Goal: Ask a question

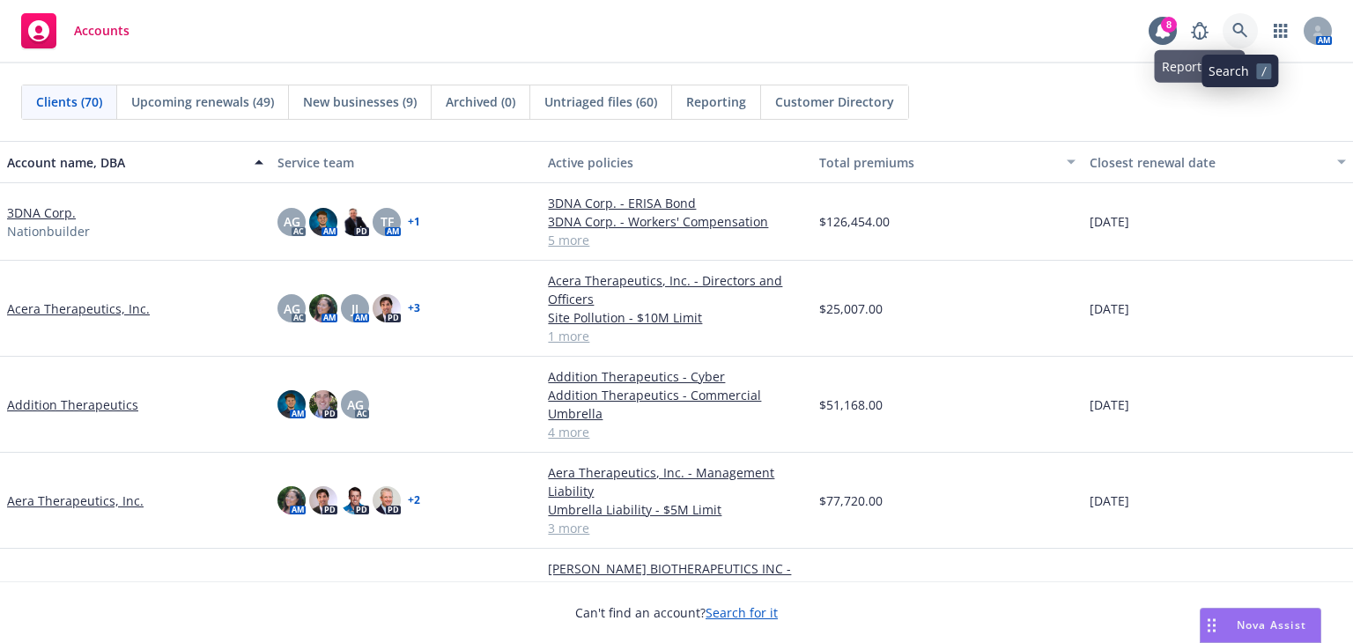
click at [1127, 30] on icon at bounding box center [1241, 31] width 16 height 16
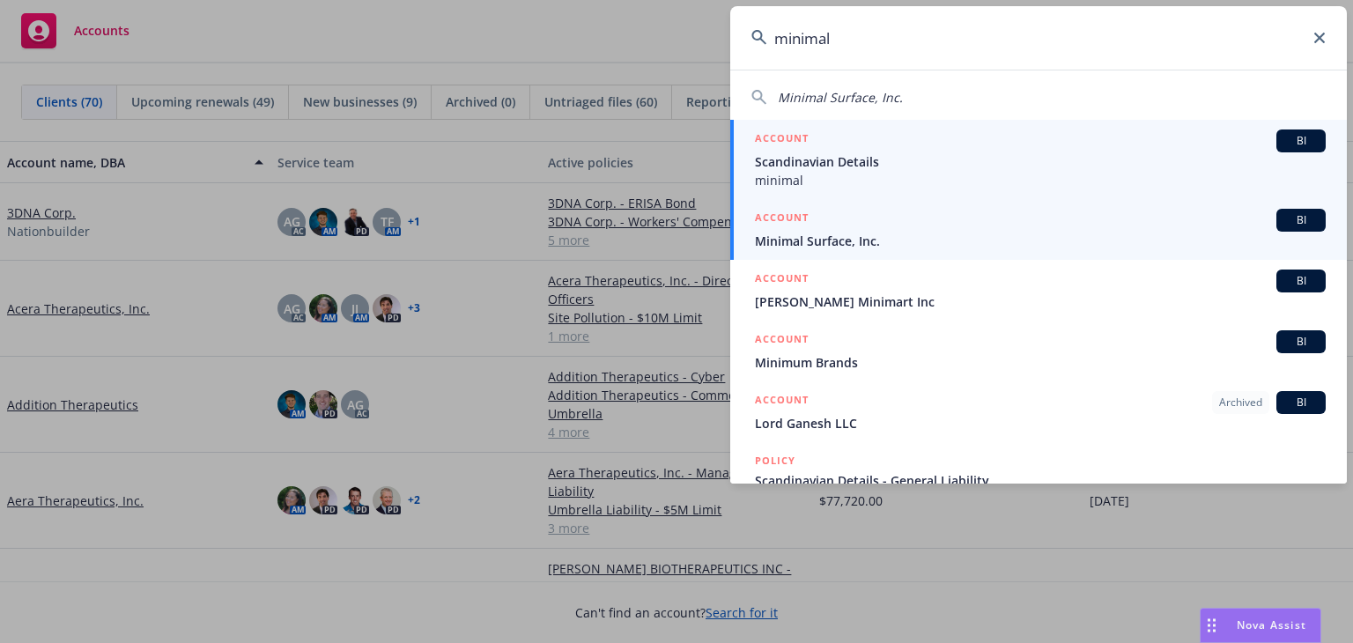
type input "minimal"
click at [1045, 237] on span "Minimal Surface, Inc." at bounding box center [1040, 241] width 571 height 19
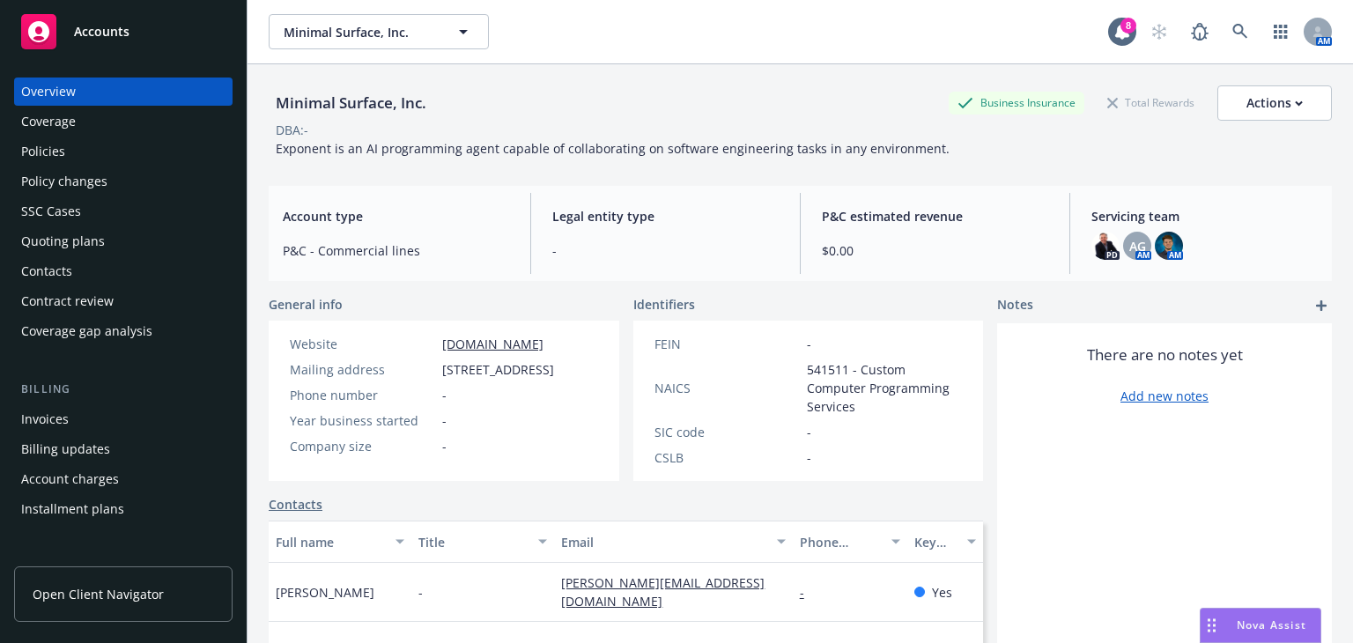
click at [103, 159] on div "Policies" at bounding box center [123, 151] width 204 height 28
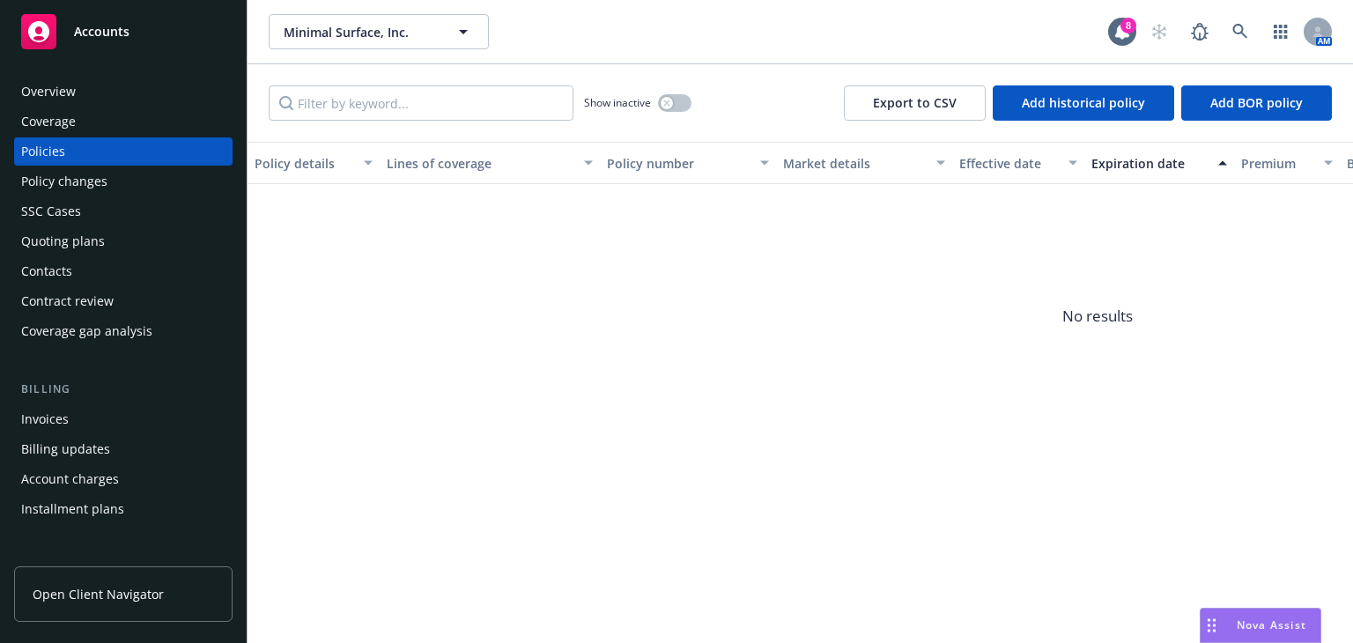
click at [1127, 585] on div "Nova Assist" at bounding box center [1261, 625] width 120 height 33
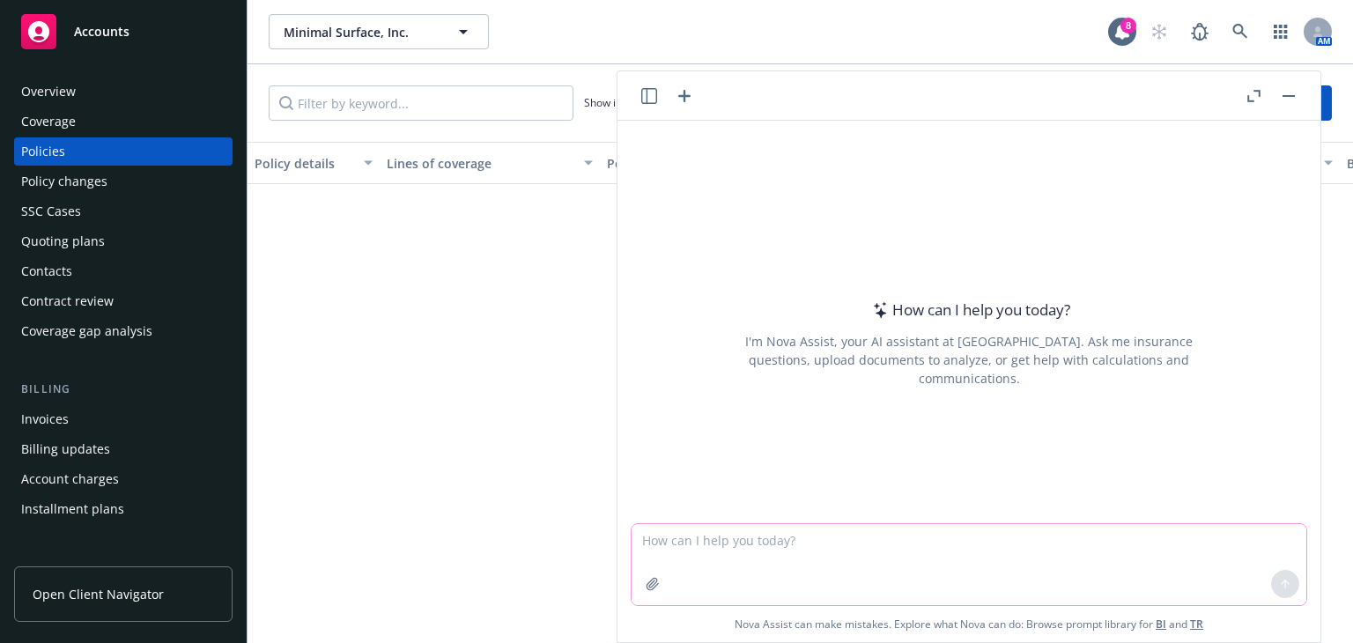
click at [726, 536] on textarea at bounding box center [969, 564] width 675 height 81
paste textarea "Also, I'd like to know if there is already an existing account that we can acce…"
type textarea "a client asked me this [DATE], are you able to answer: Also, I'd like to know i…"
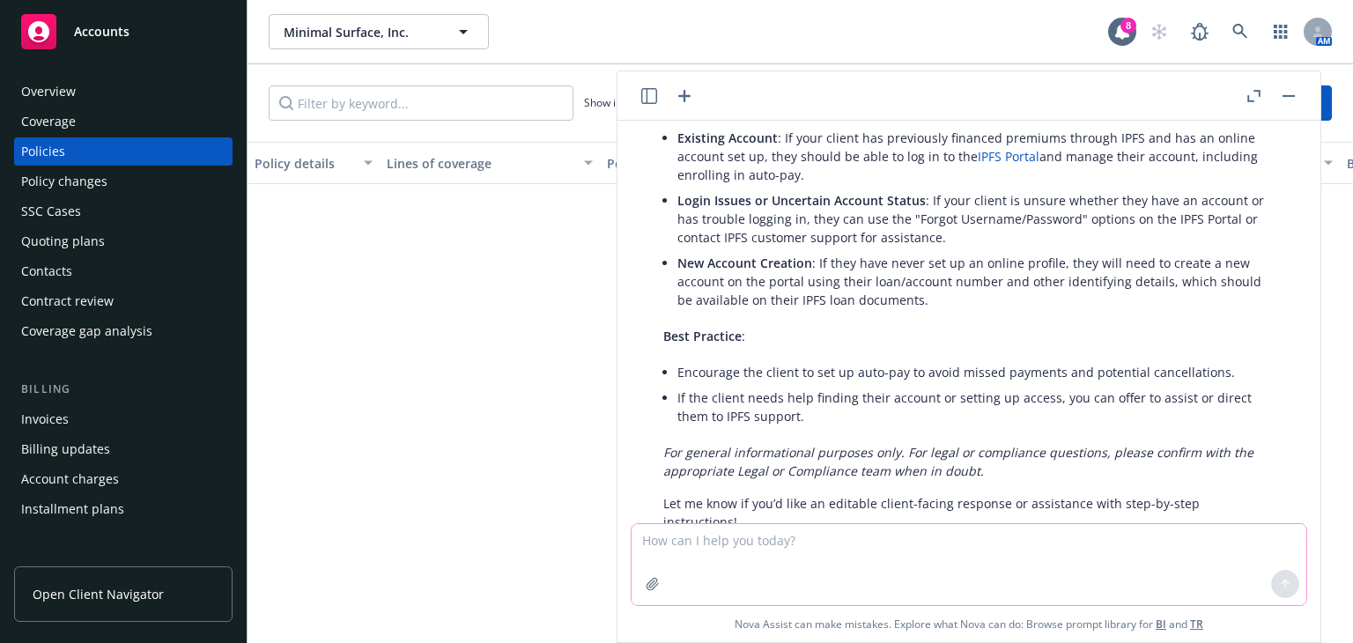
scroll to position [155, 0]
